Goal: Communication & Community: Ask a question

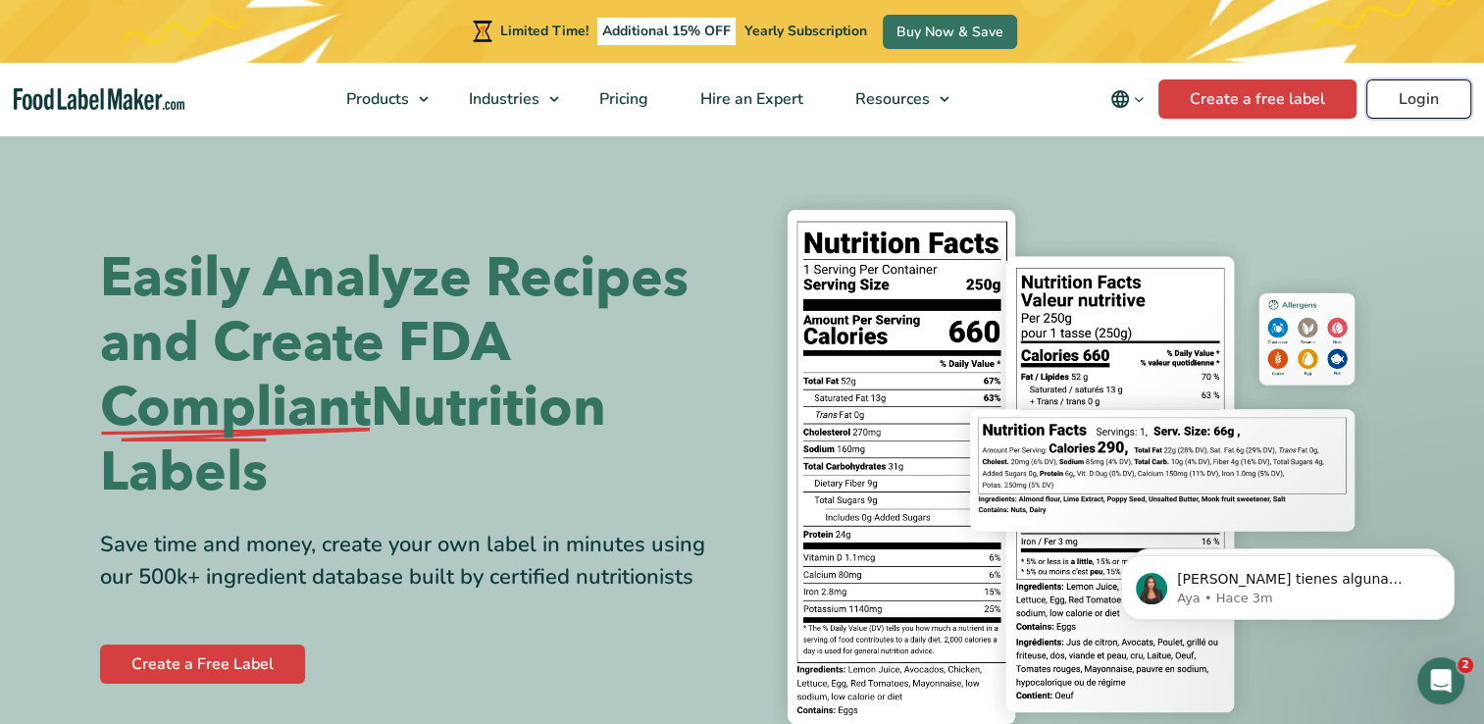
click at [1448, 110] on link "Login" at bounding box center [1418, 98] width 105 height 39
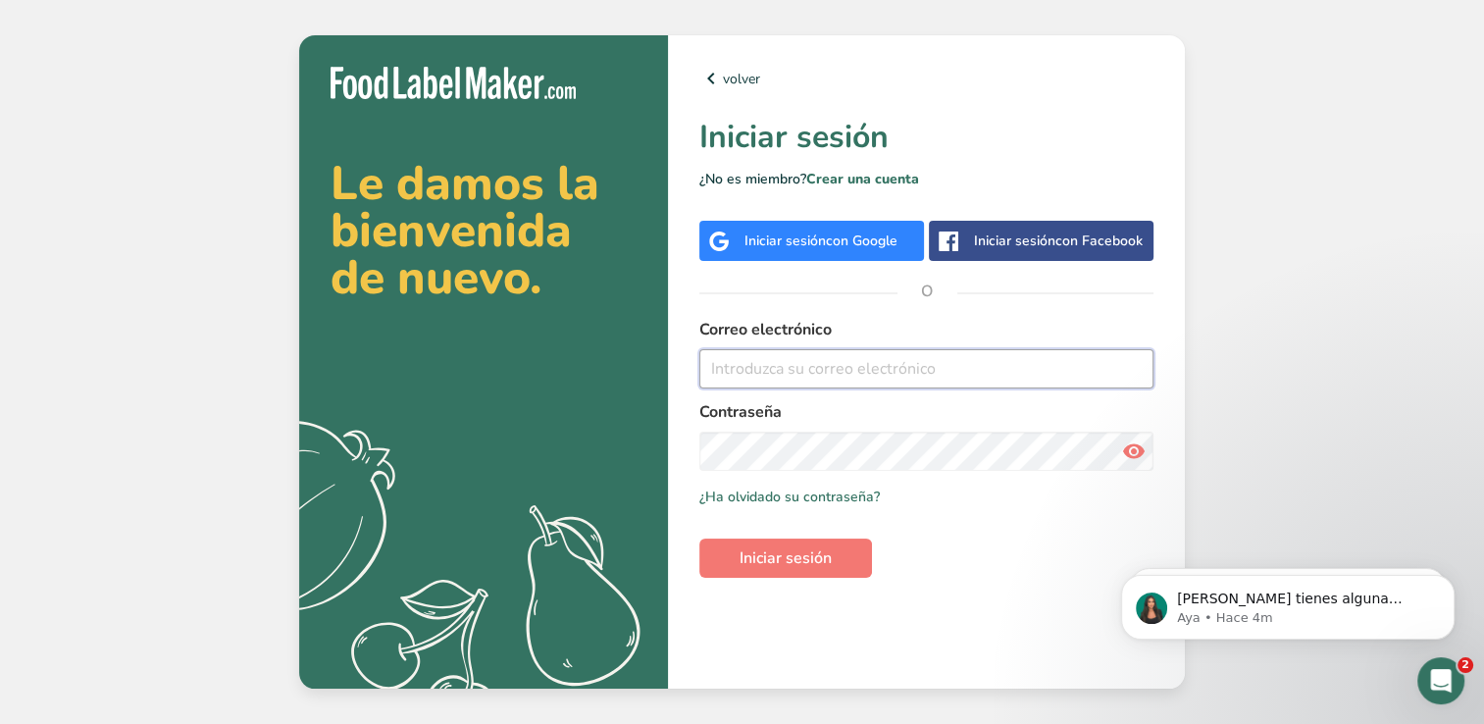
click at [1016, 363] on input "email" at bounding box center [926, 368] width 454 height 39
type input "desarrollos@caszafoods.com.mx"
click at [699, 539] on button "Iniciar sesión" at bounding box center [785, 558] width 173 height 39
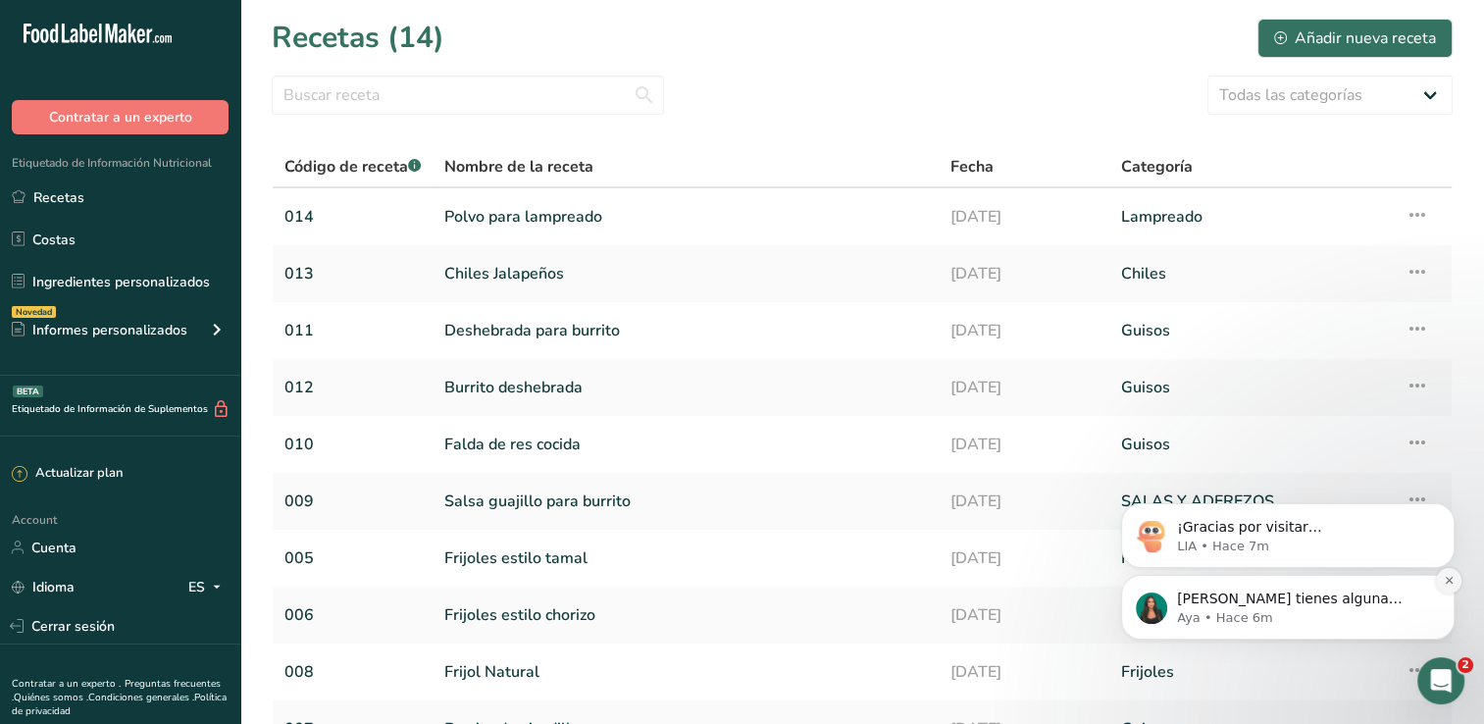
click at [1447, 585] on icon "Dismiss notification" at bounding box center [1449, 580] width 11 height 11
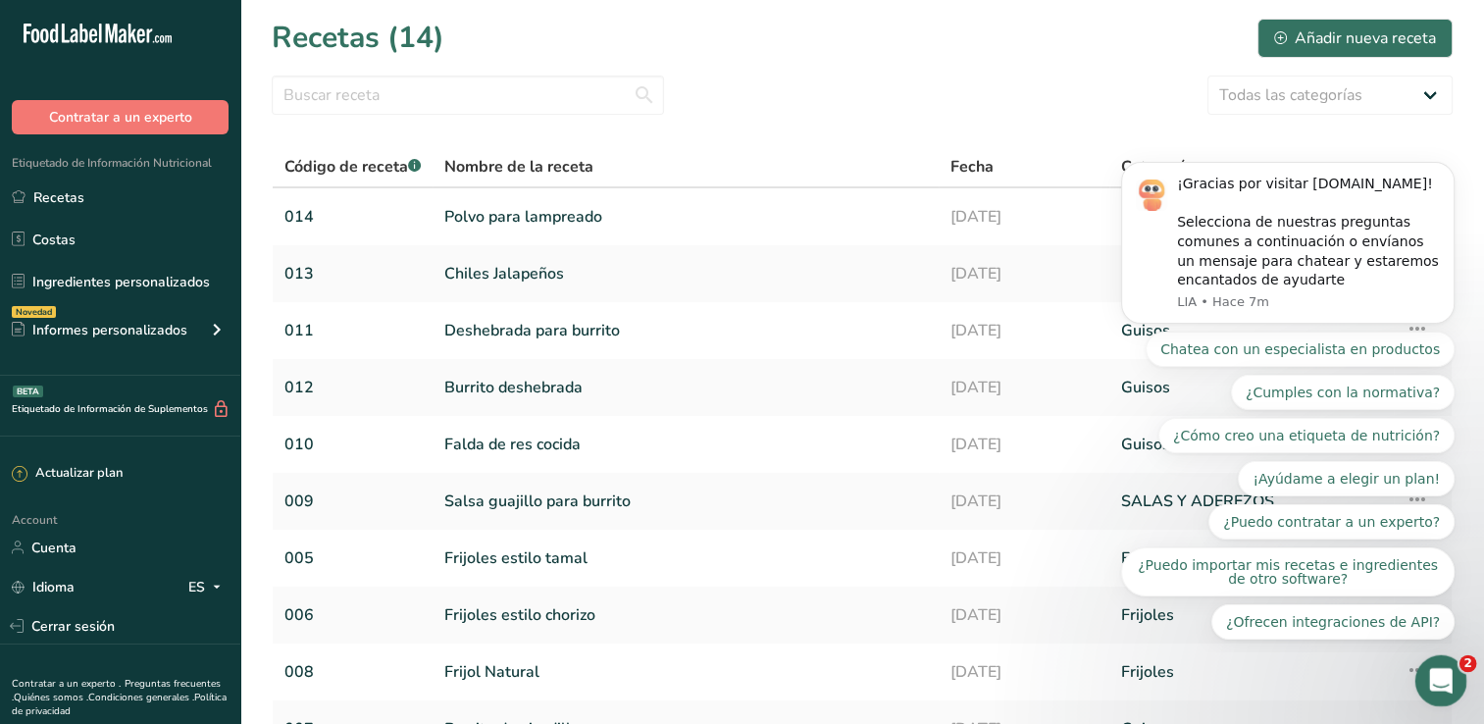
click at [1439, 673] on icon "Abrir Intercom Messenger" at bounding box center [1438, 678] width 14 height 16
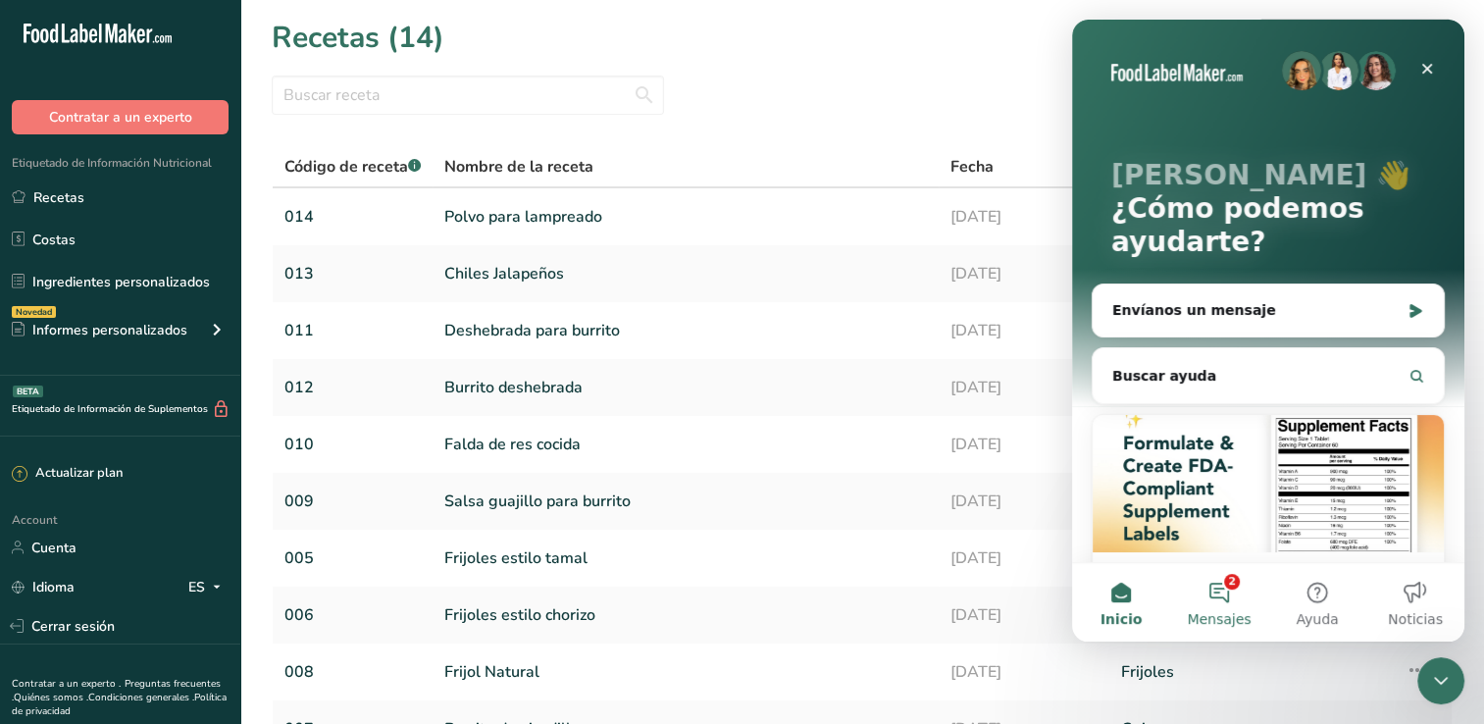
click at [1207, 600] on button "2 Mensajes" at bounding box center [1219, 602] width 98 height 78
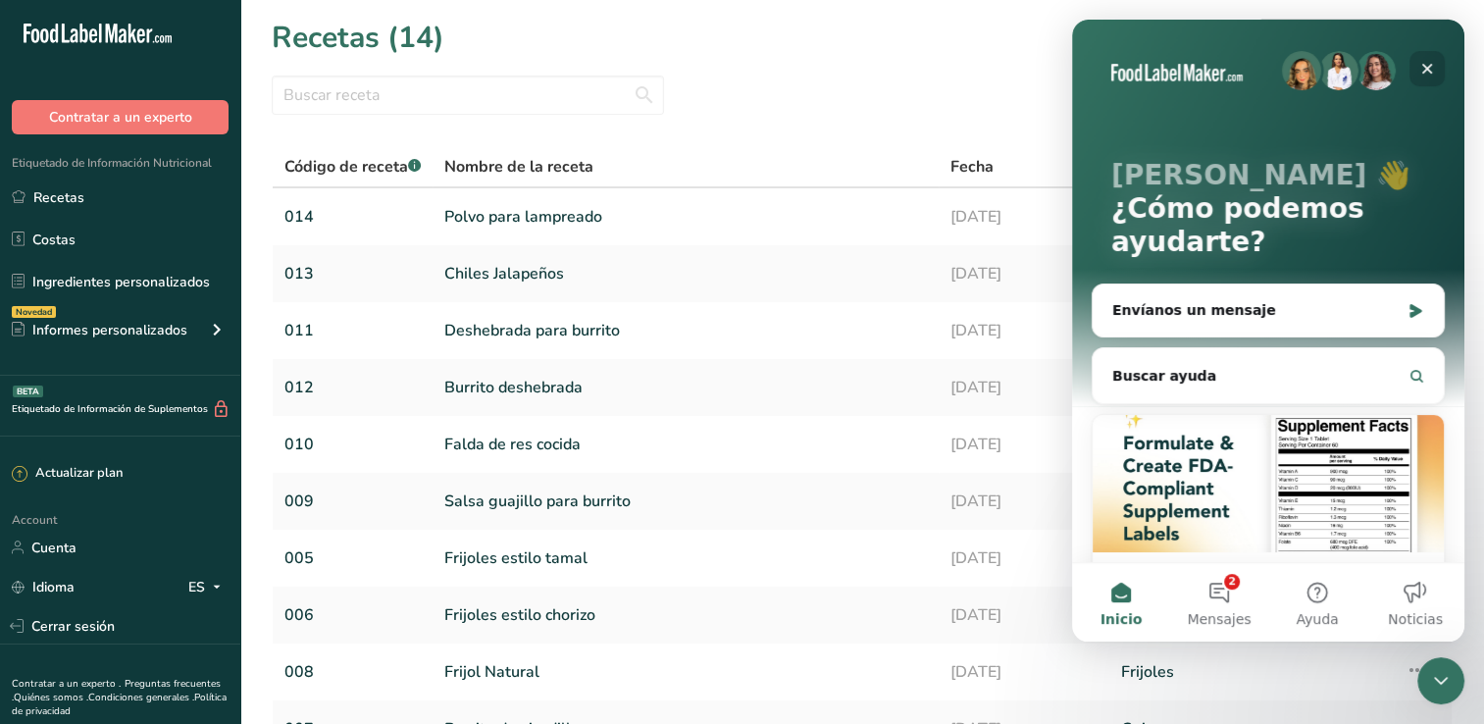
click at [1423, 67] on icon "Cerrar" at bounding box center [1427, 69] width 16 height 16
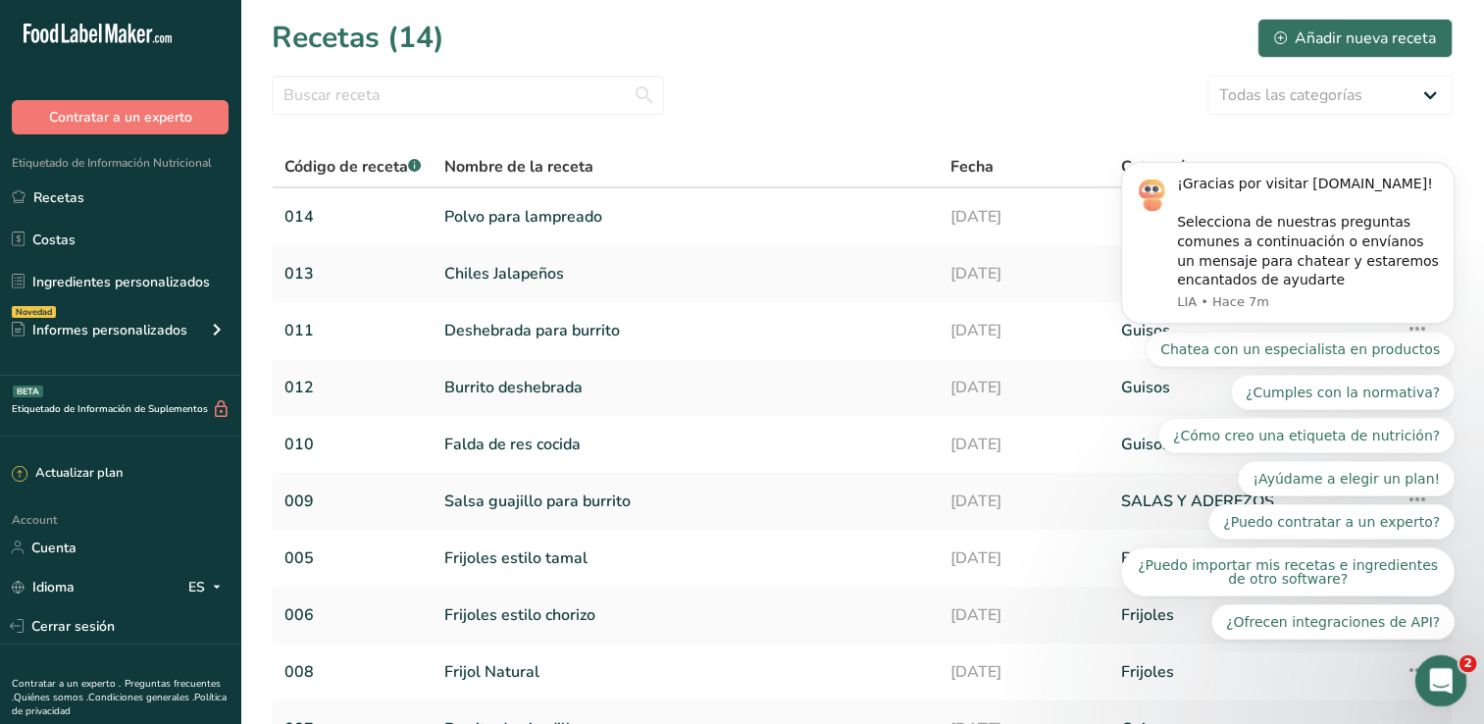
click at [1441, 674] on icon "Abrir Intercom Messenger" at bounding box center [1438, 678] width 32 height 32
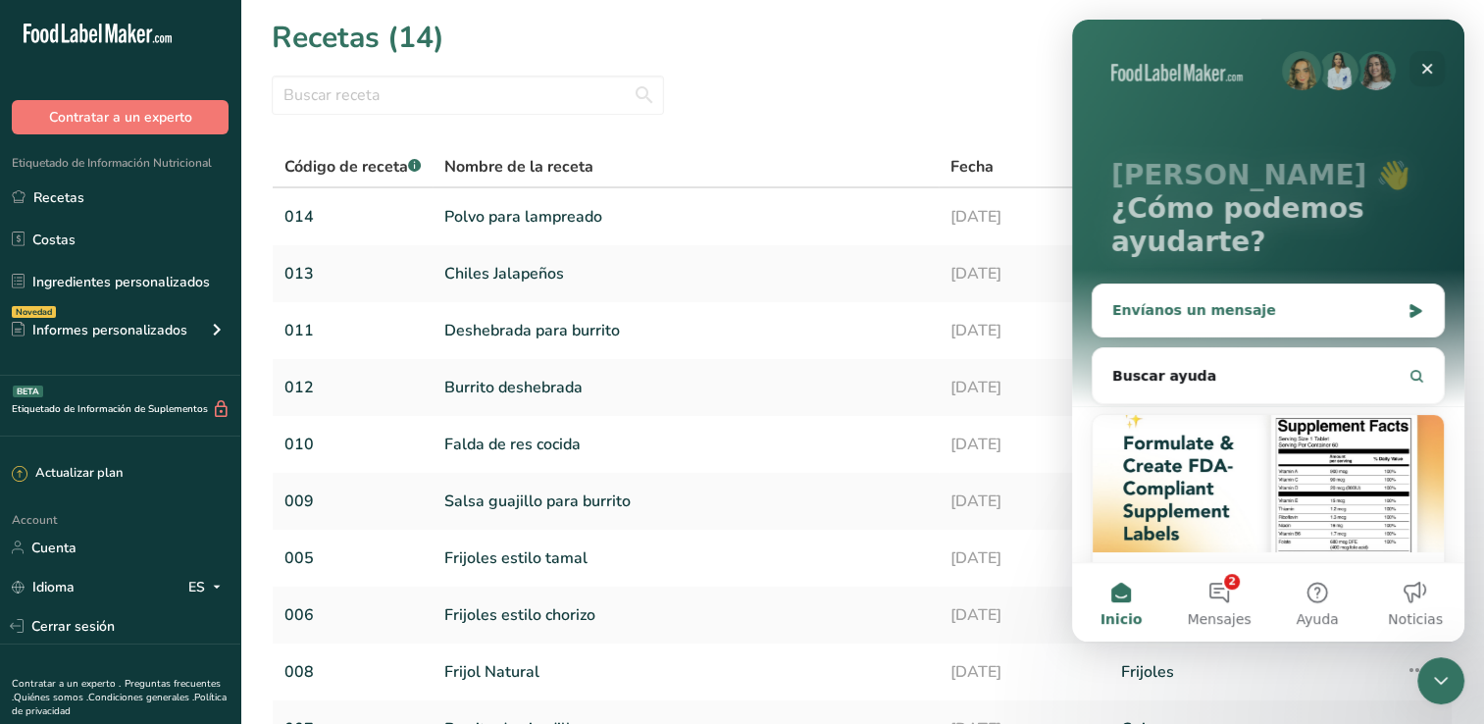
scroll to position [108, 0]
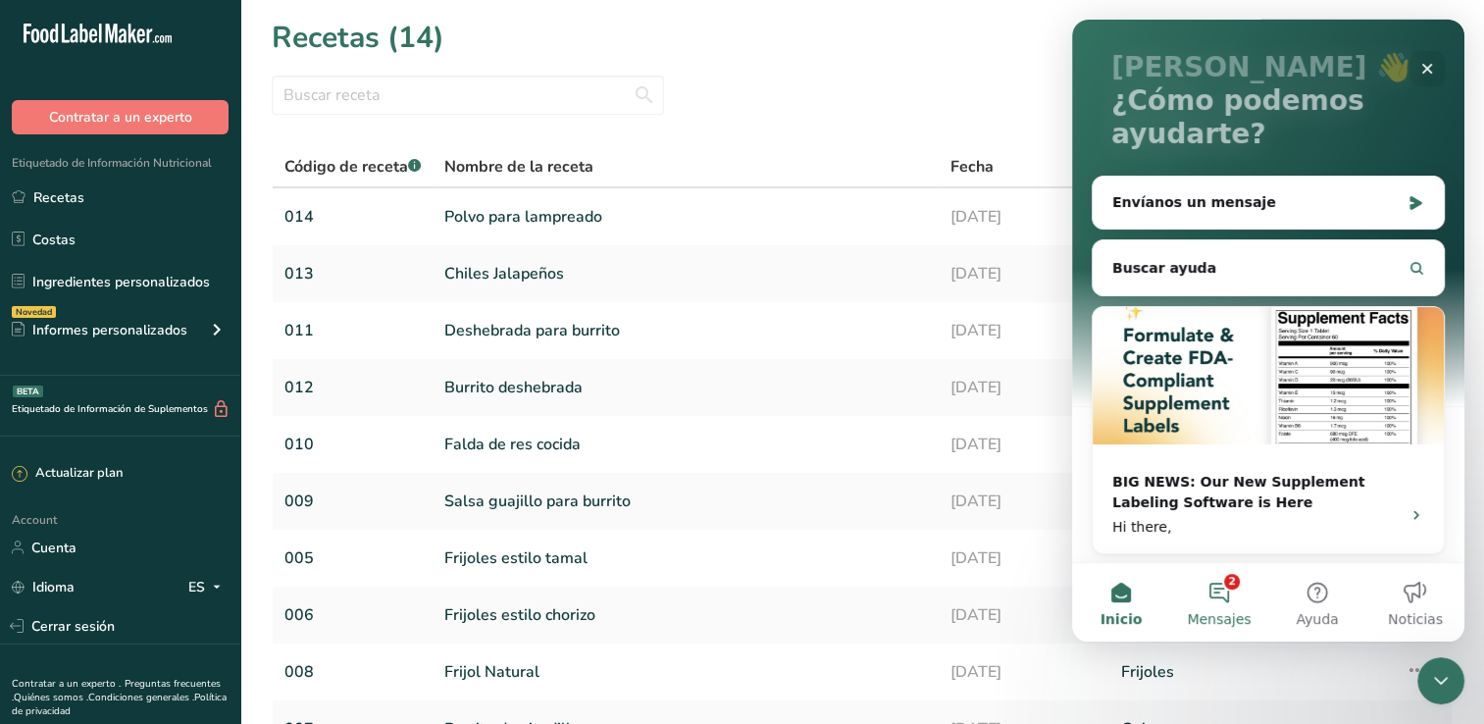
click at [1226, 583] on button "2 Mensajes" at bounding box center [1219, 602] width 98 height 78
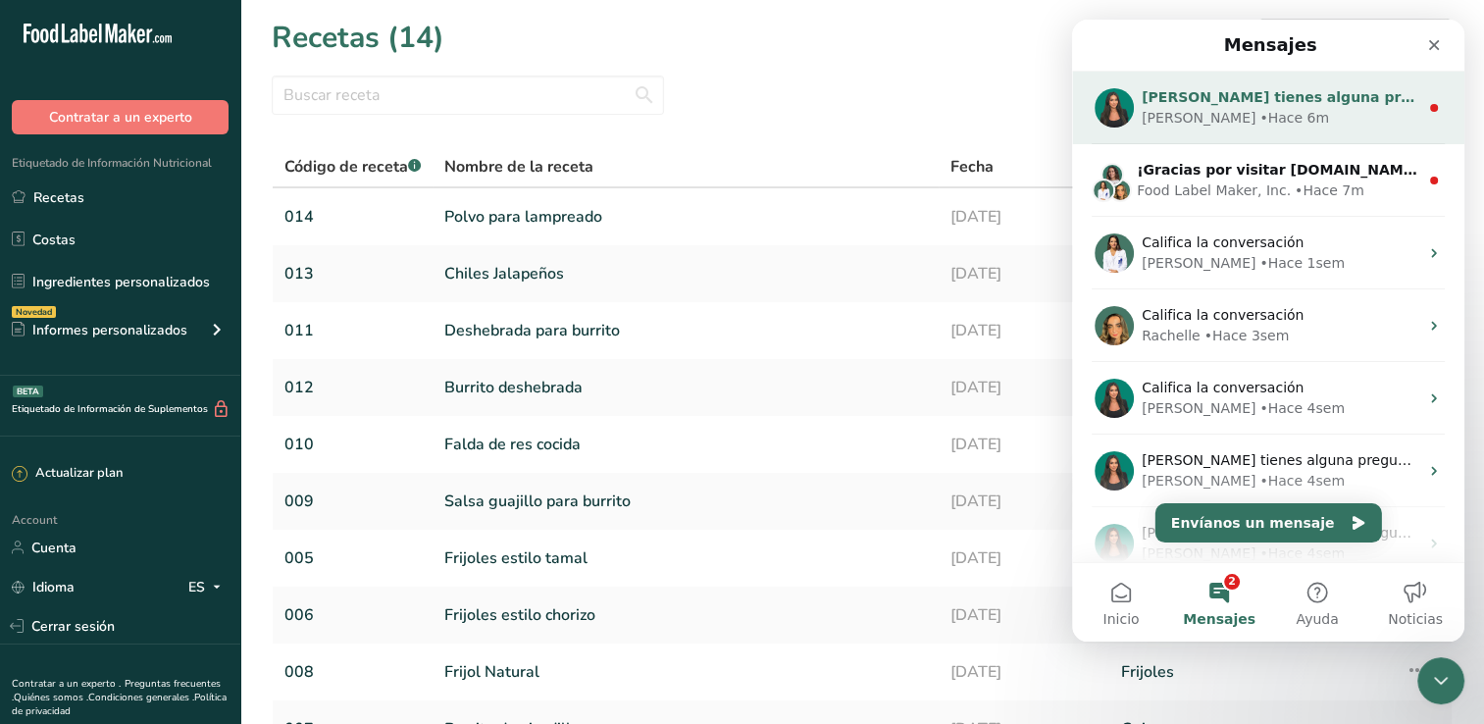
click at [1305, 126] on div "Aya • Hace 6m" at bounding box center [1280, 118] width 277 height 21
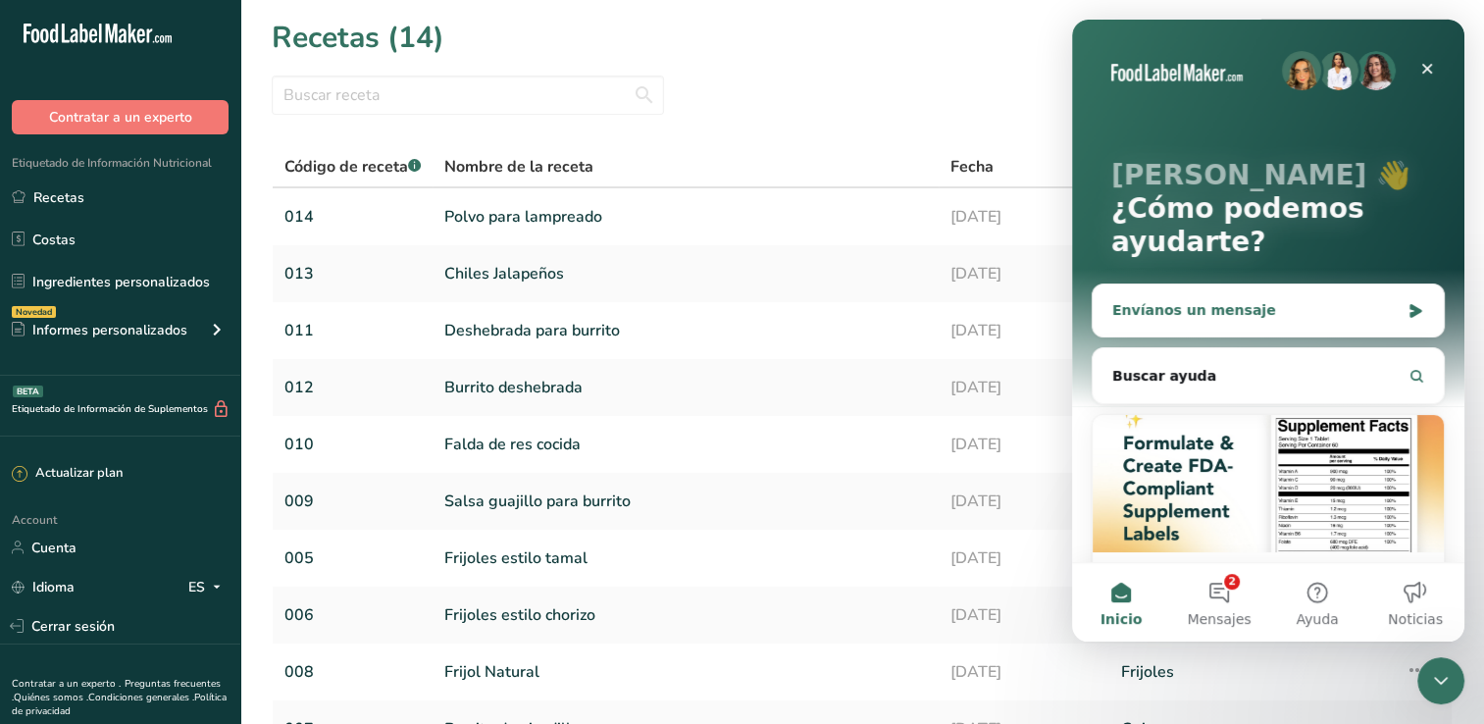
click at [1253, 317] on div "Envíanos un mensaje" at bounding box center [1255, 310] width 287 height 21
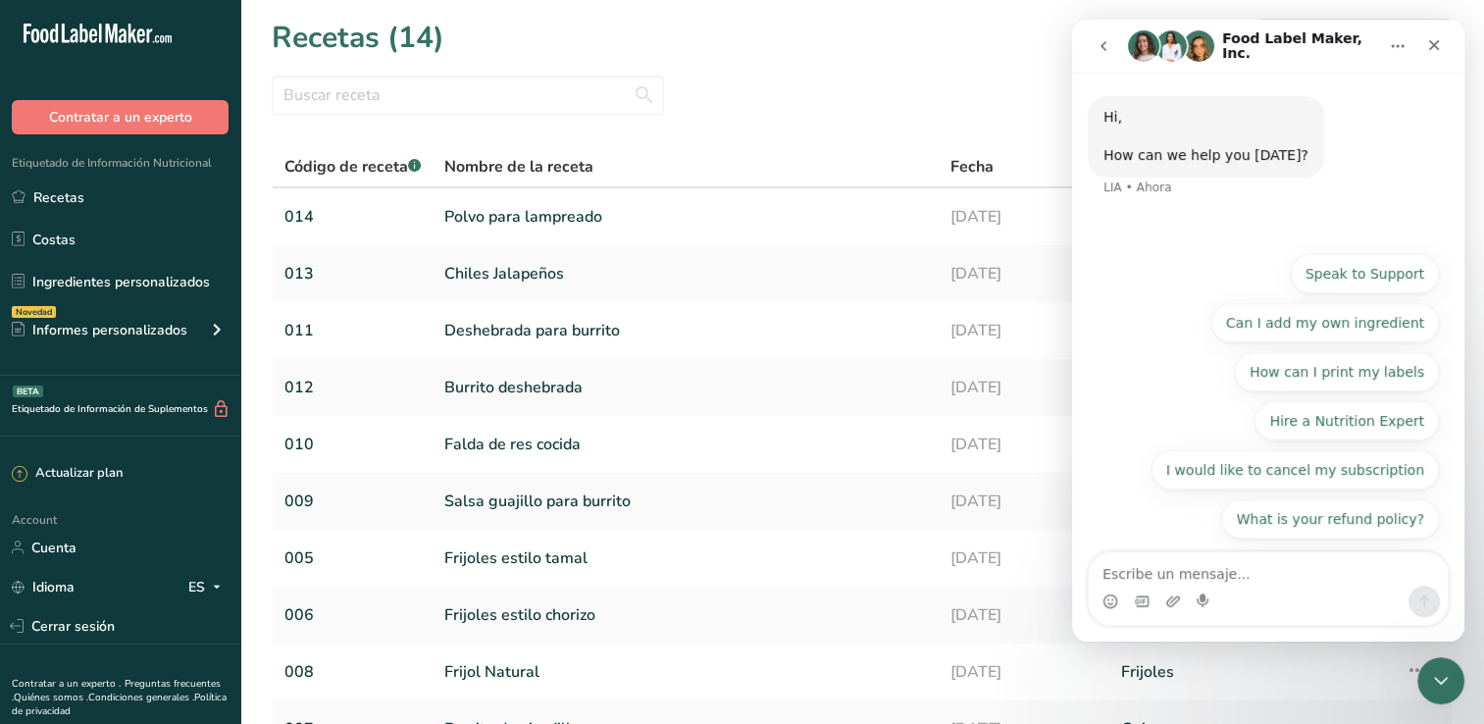
click at [1102, 52] on icon "go back" at bounding box center [1104, 46] width 16 height 16
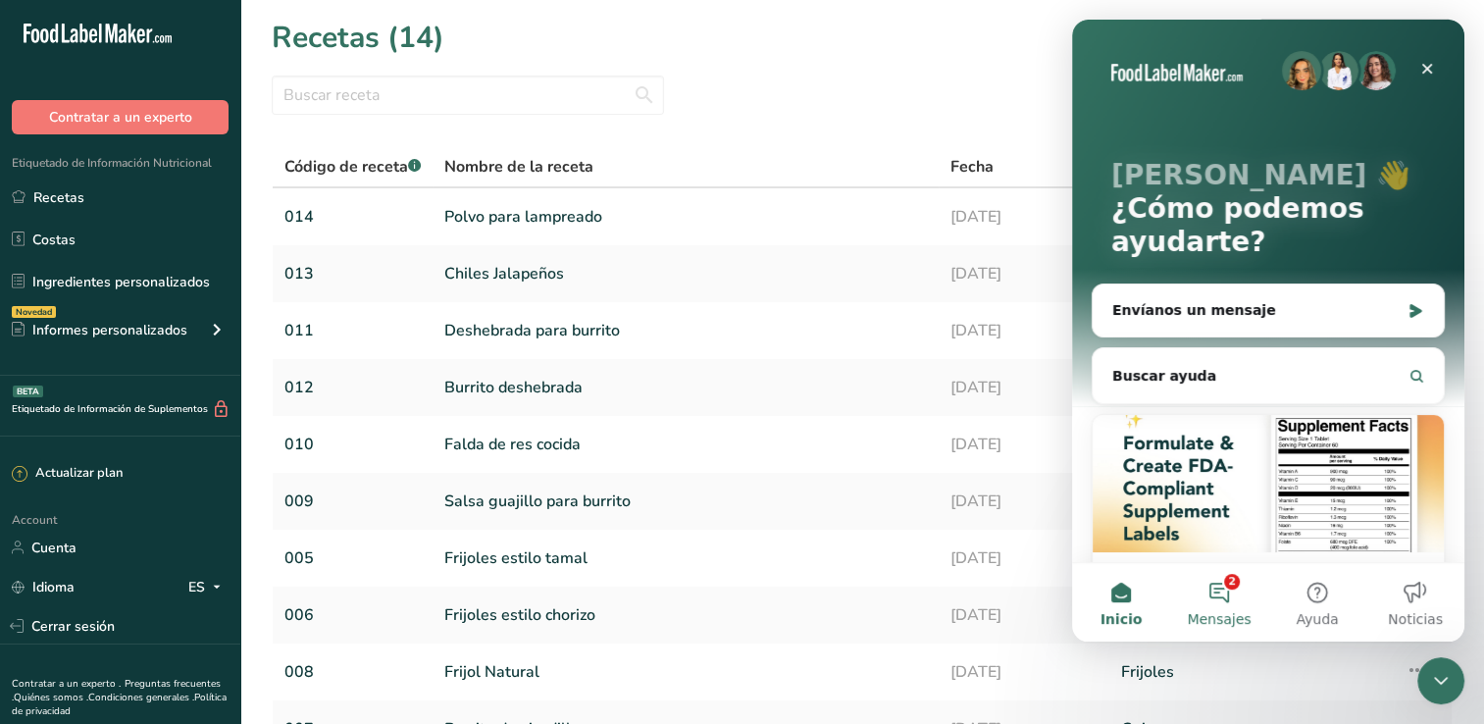
click at [1224, 591] on button "2 Mensajes" at bounding box center [1219, 602] width 98 height 78
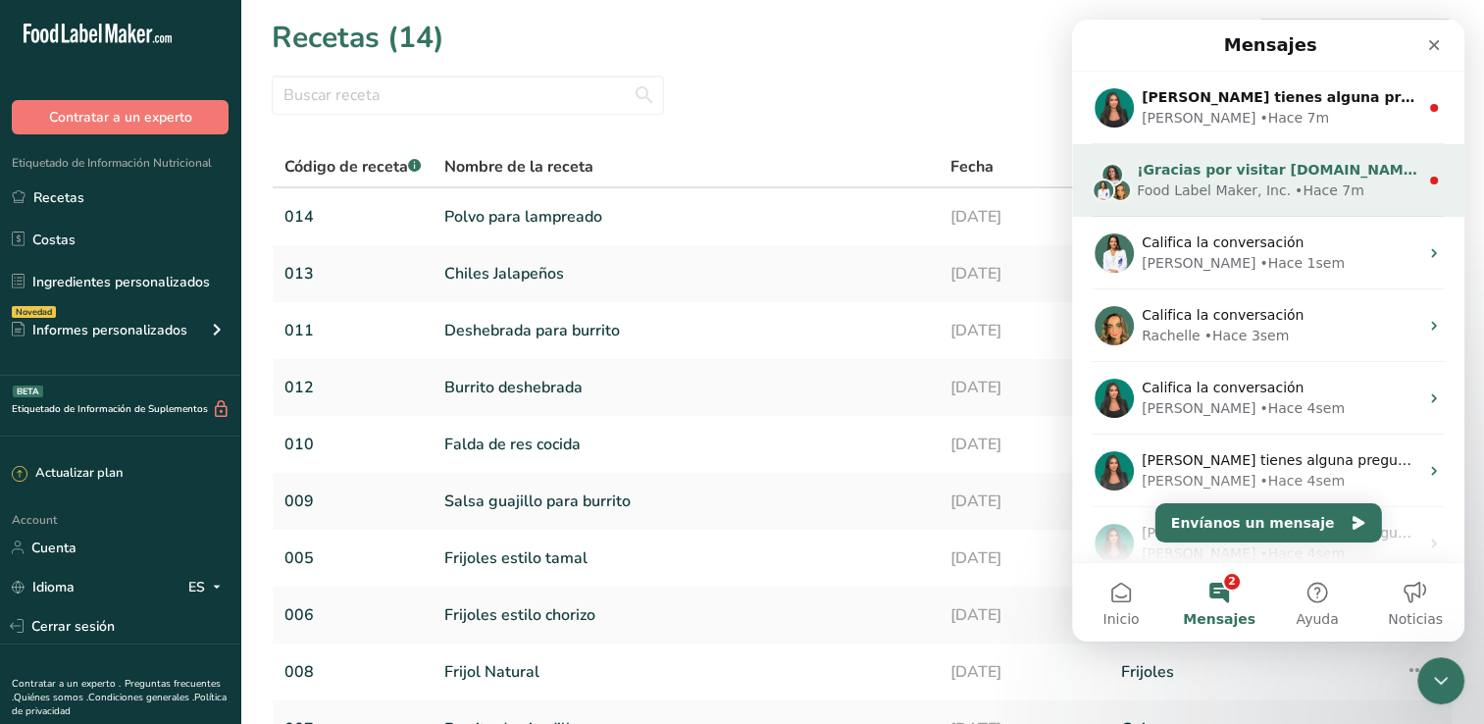
click at [1296, 190] on div "• Hace 7m" at bounding box center [1330, 190] width 70 height 21
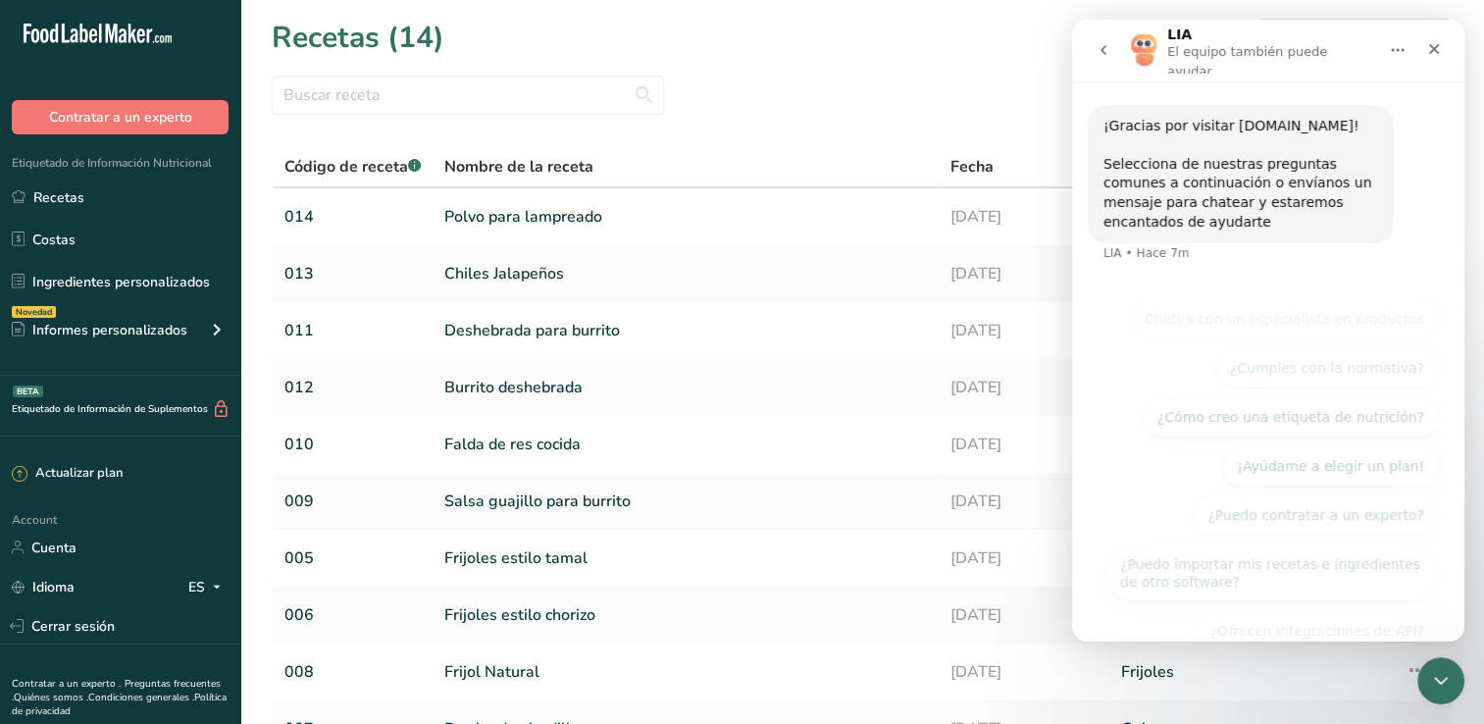
scroll to position [13, 0]
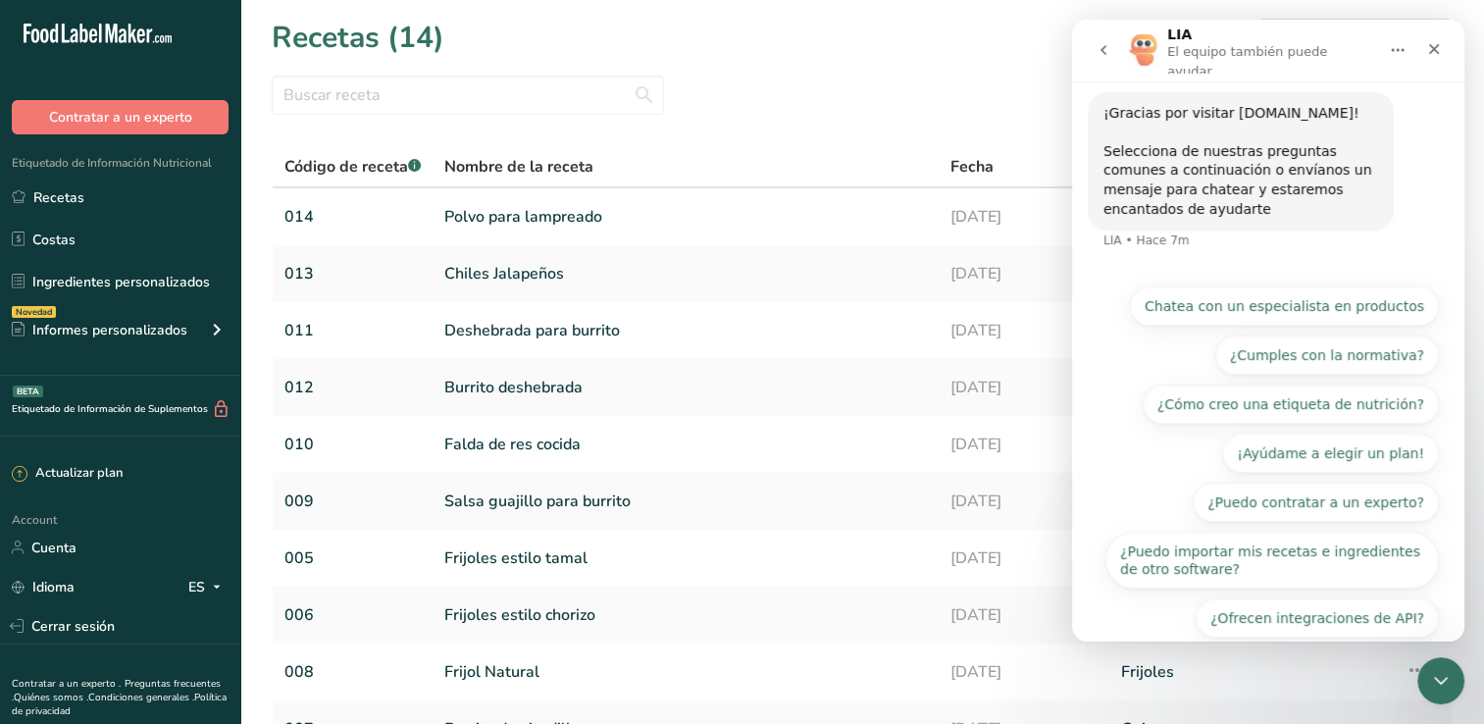
click at [1111, 50] on button "go back" at bounding box center [1103, 49] width 37 height 37
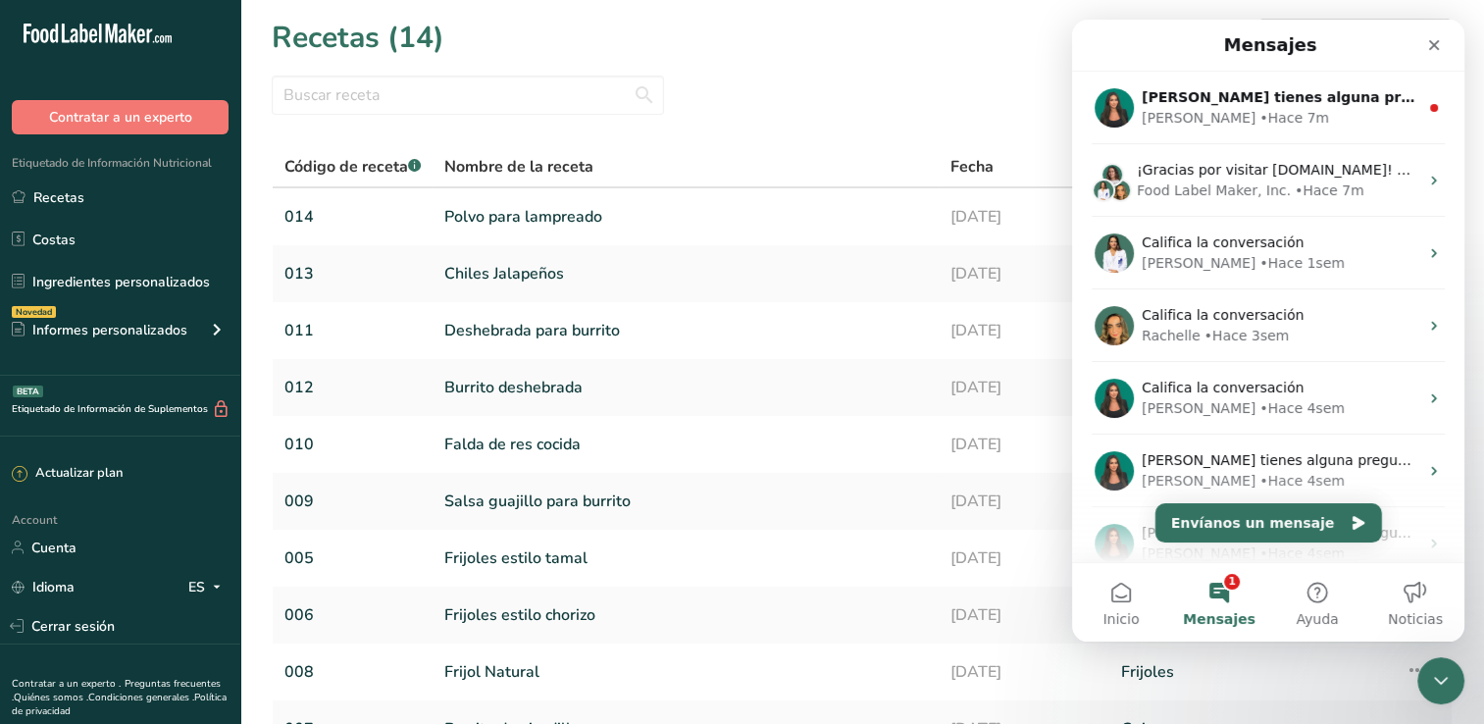
scroll to position [0, 0]
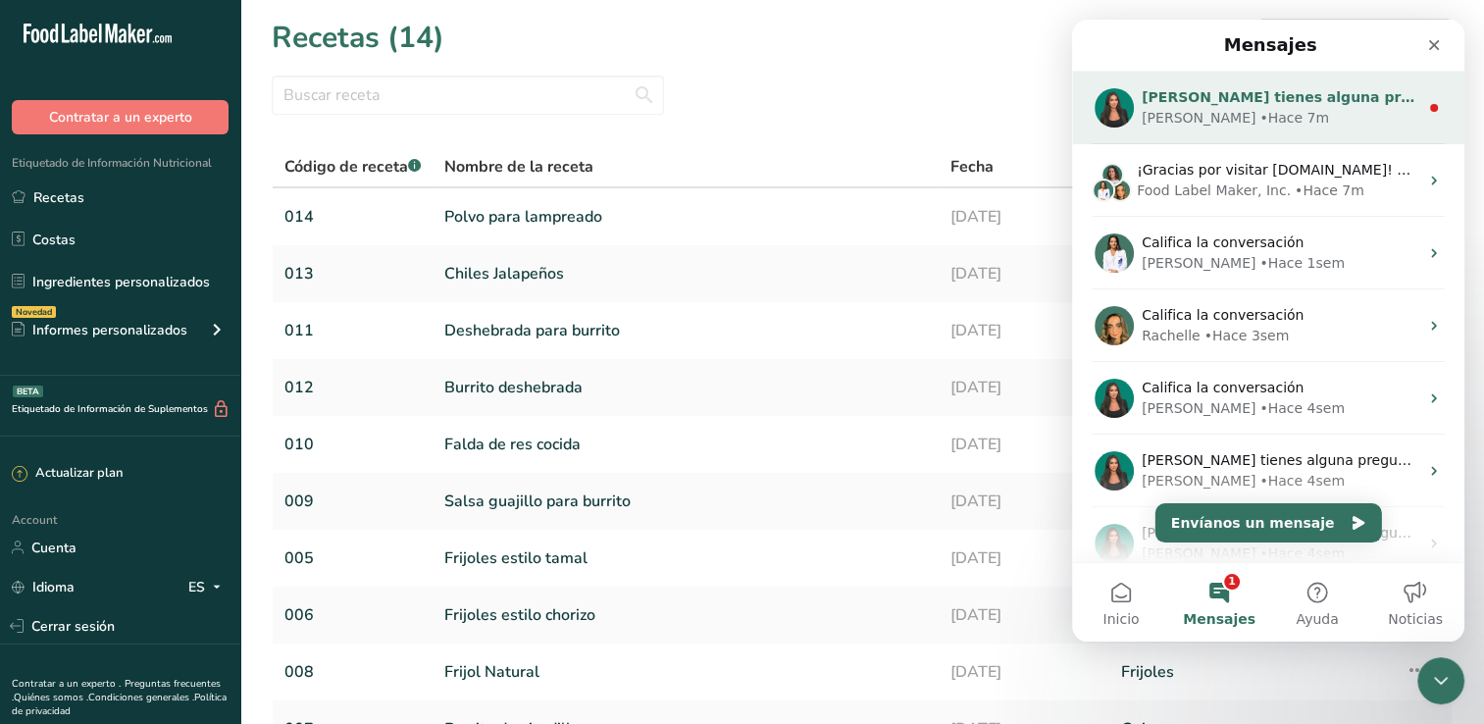
click at [1426, 104] on icon "Intercom Messenger" at bounding box center [1434, 108] width 16 height 16
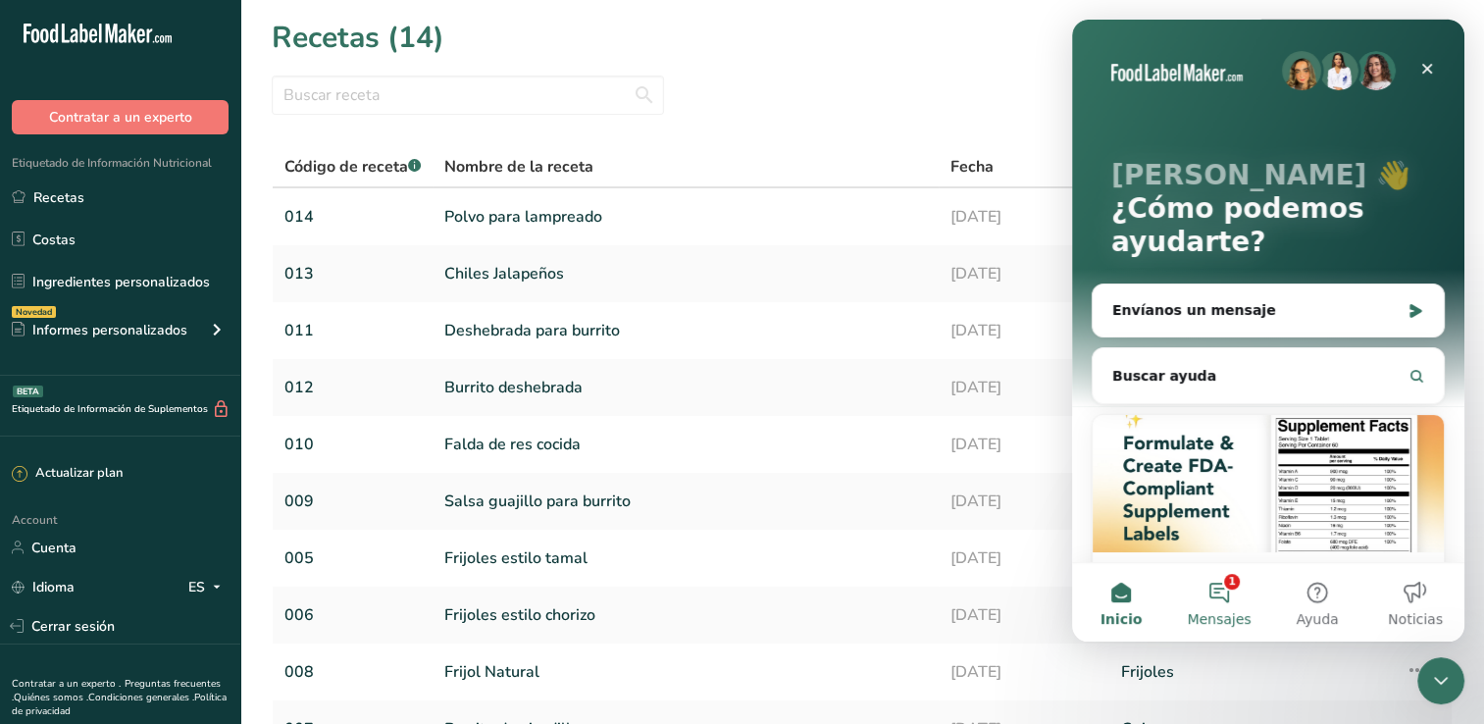
click at [1206, 592] on button "1 Mensajes" at bounding box center [1219, 602] width 98 height 78
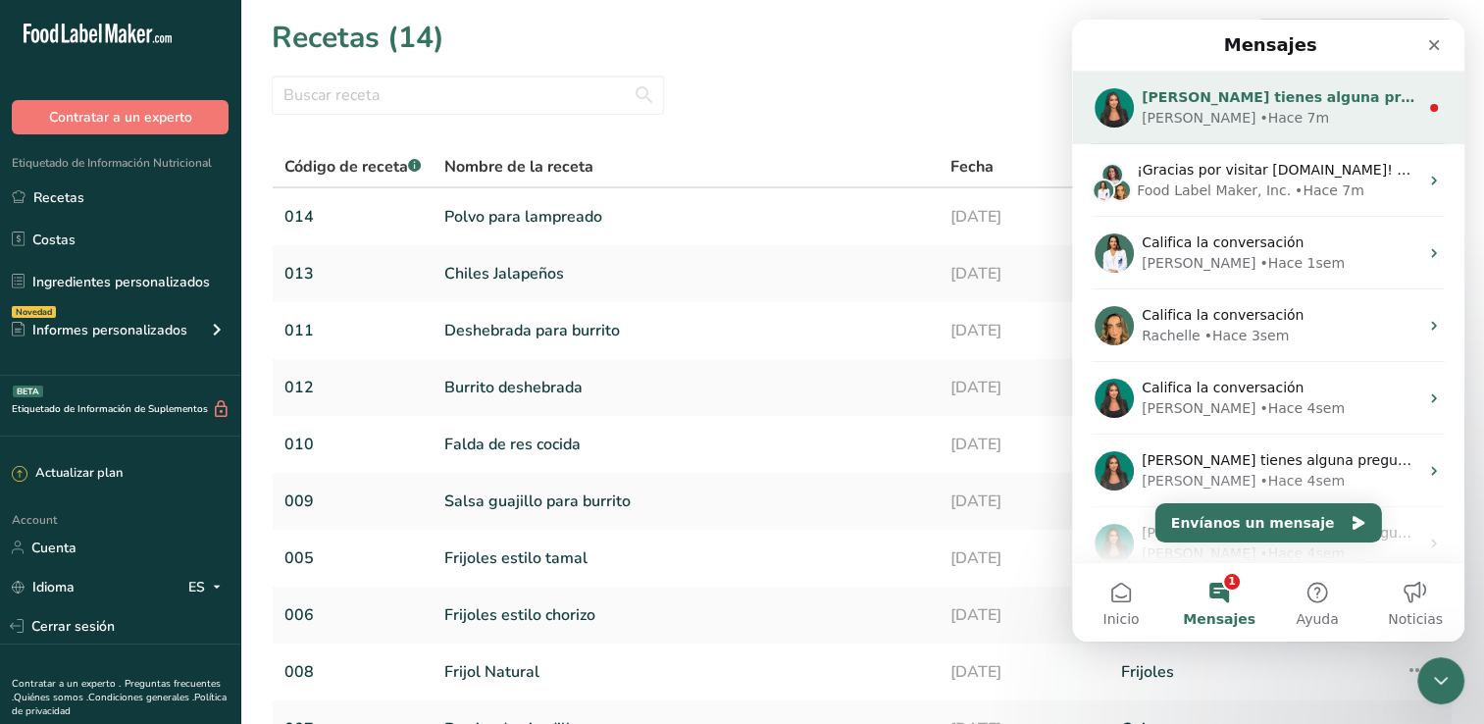
click at [1259, 116] on div "• Hace 7m" at bounding box center [1294, 118] width 70 height 21
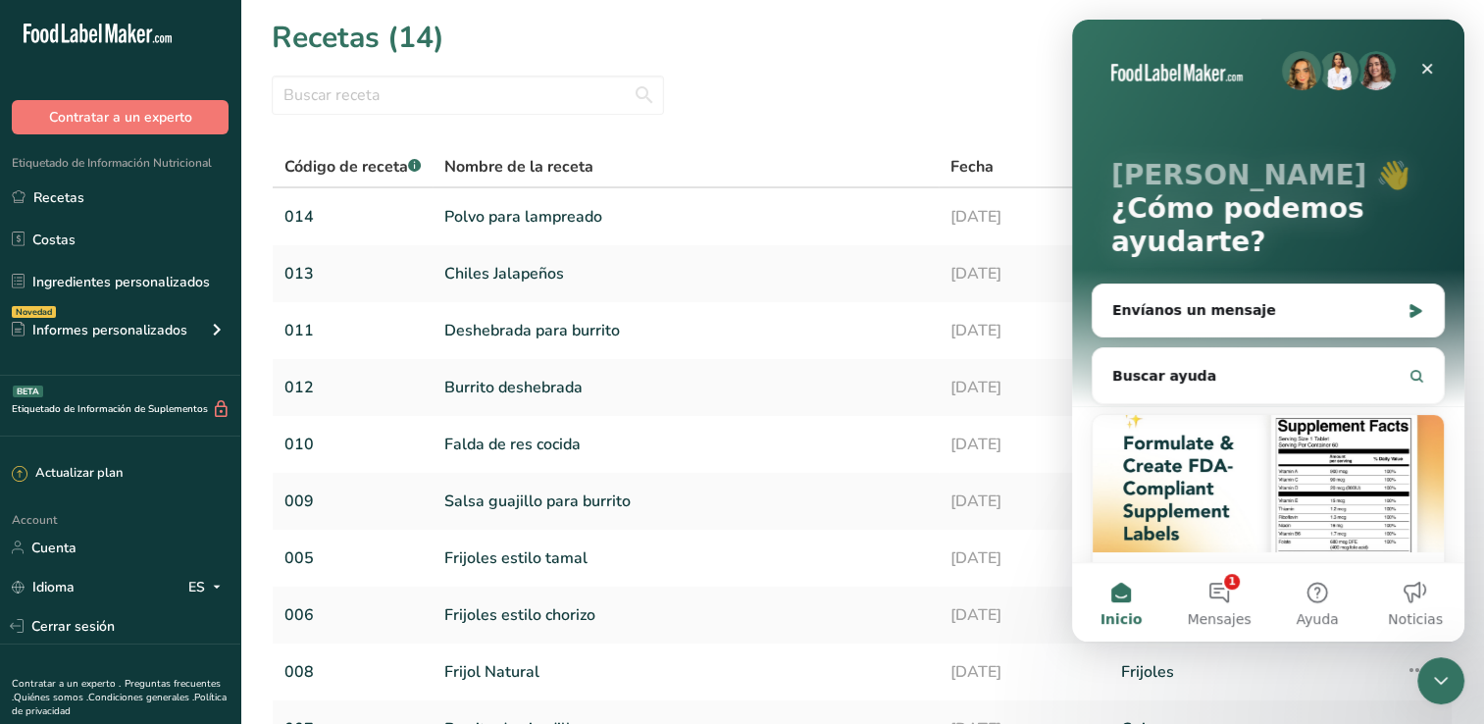
click at [1367, 68] on img "Intercom Messenger" at bounding box center [1376, 70] width 39 height 39
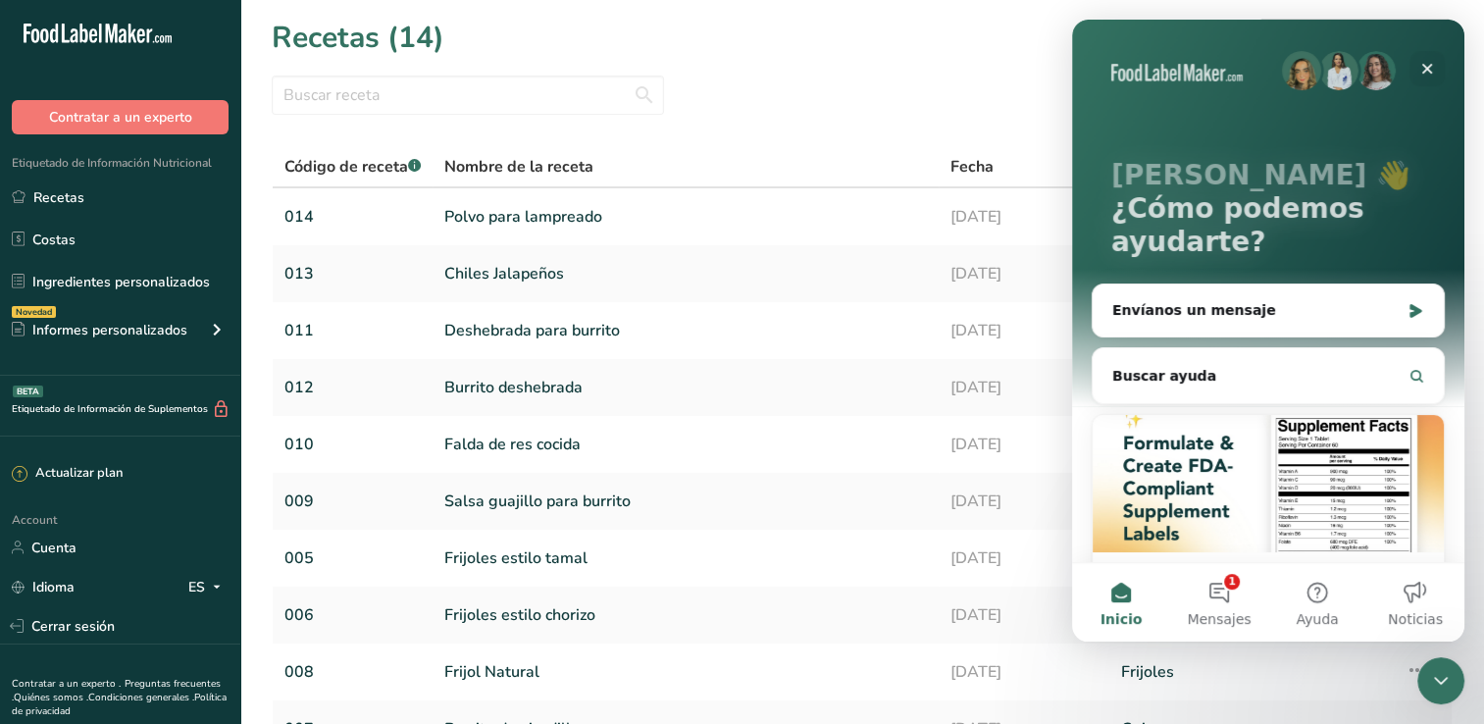
scroll to position [108, 0]
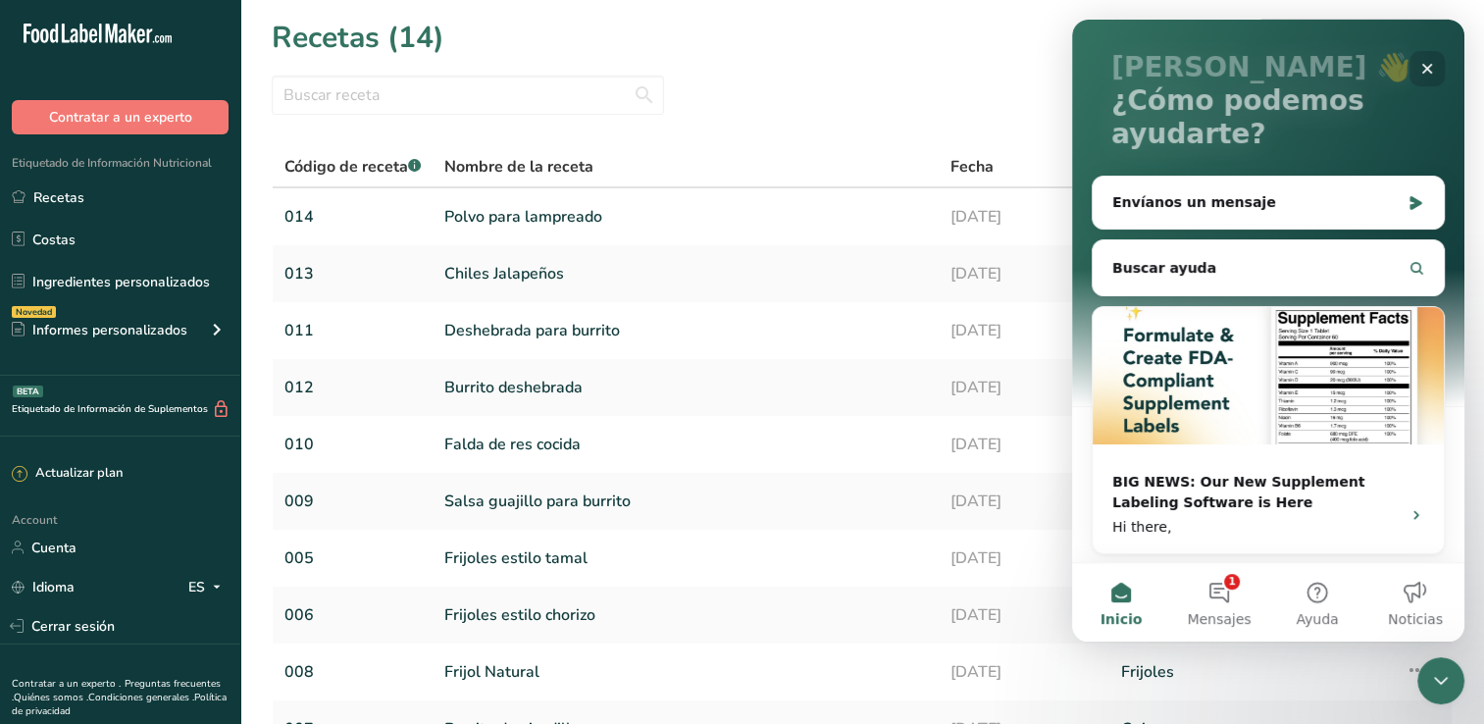
click at [1432, 74] on icon "Cerrar" at bounding box center [1427, 69] width 16 height 16
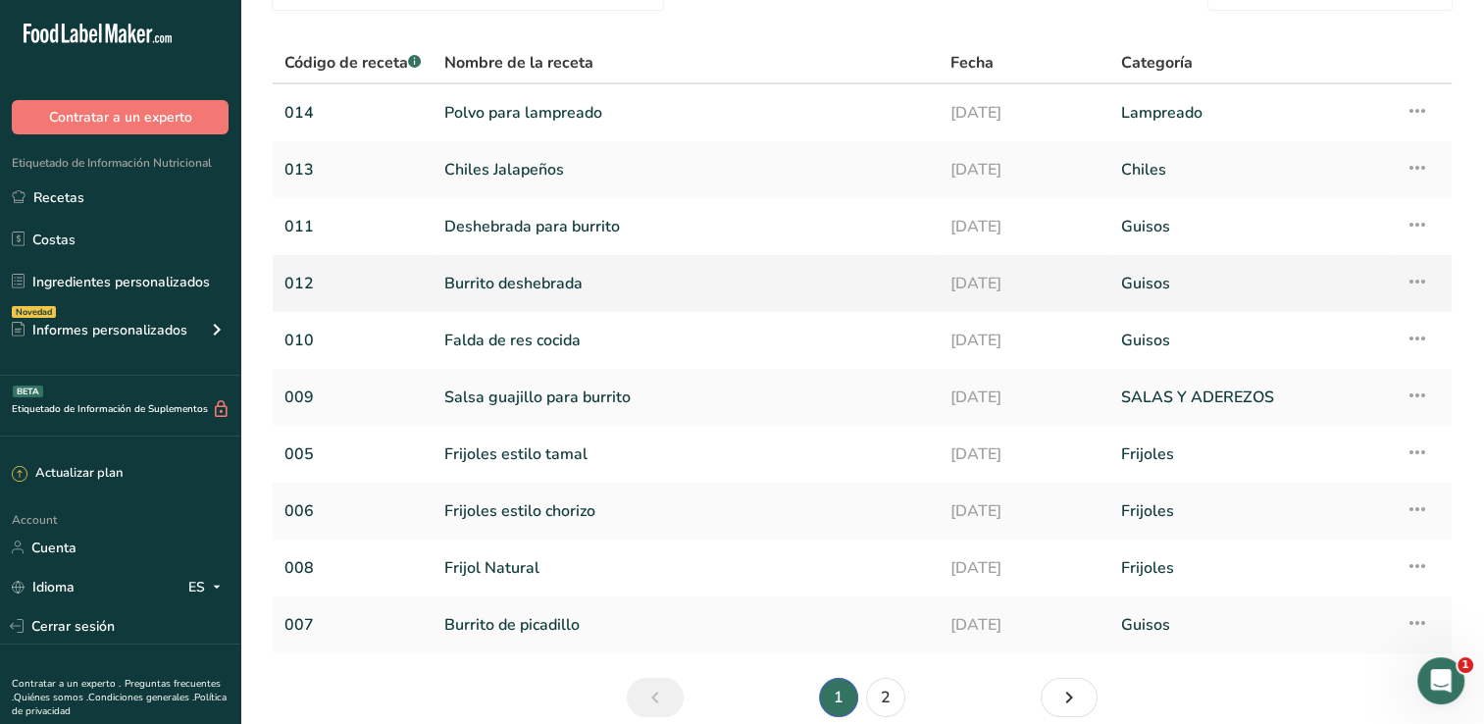
scroll to position [189, 0]
